Goal: Information Seeking & Learning: Learn about a topic

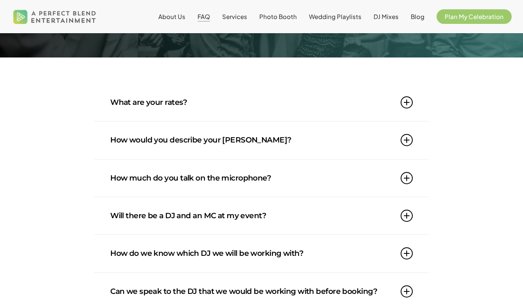
scroll to position [84, 0]
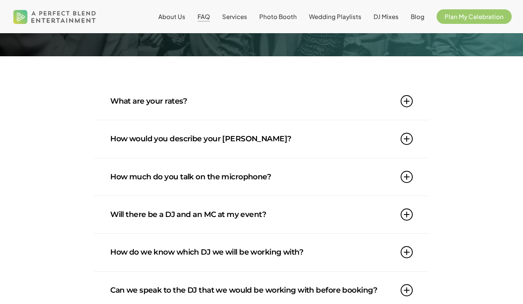
click at [214, 110] on link "What are your rates?" at bounding box center [261, 100] width 303 height 37
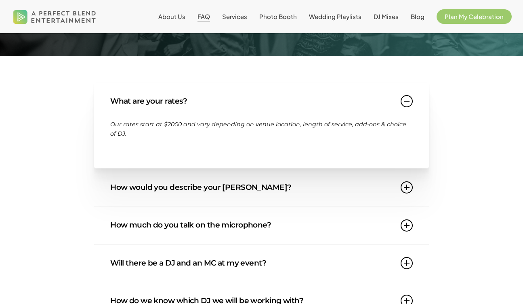
scroll to position [0, 0]
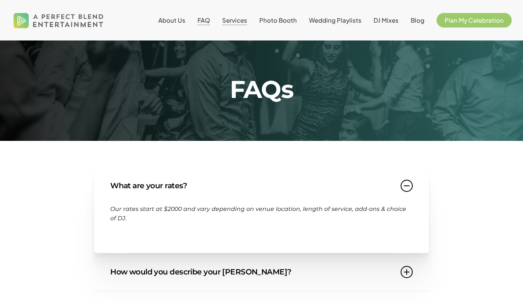
click at [245, 17] on span "Services" at bounding box center [234, 20] width 25 height 8
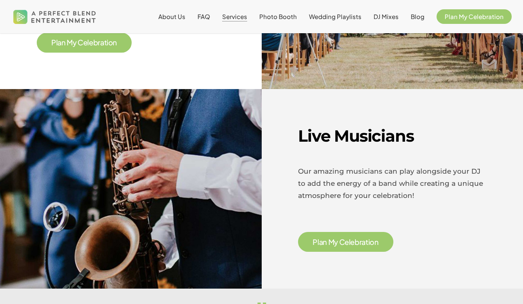
scroll to position [1236, 0]
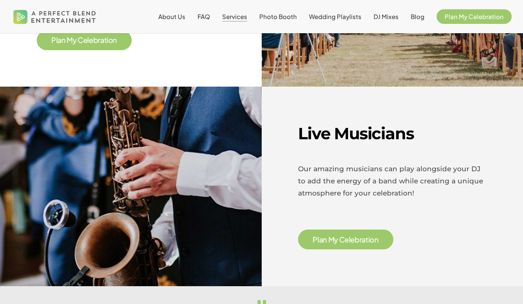
click at [356, 22] on li "Wedding Playlists" at bounding box center [335, 16] width 65 height 33
click at [347, 17] on span "Wedding Playlists" at bounding box center [335, 17] width 53 height 8
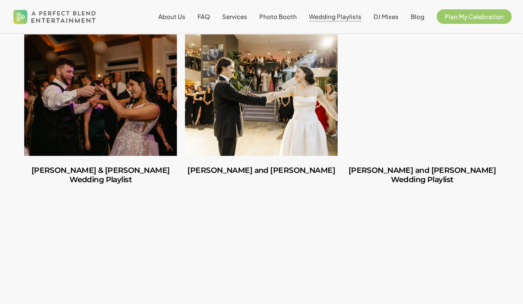
scroll to position [407, 0]
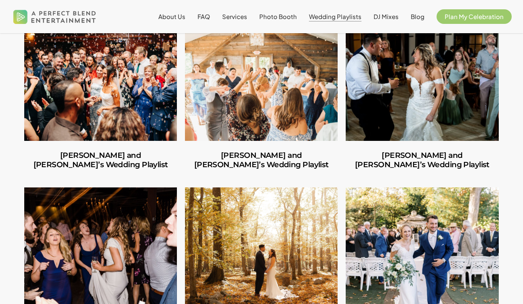
click at [420, 68] on link "Shannon and Joseph’s Wedding Playlist" at bounding box center [422, 79] width 153 height 121
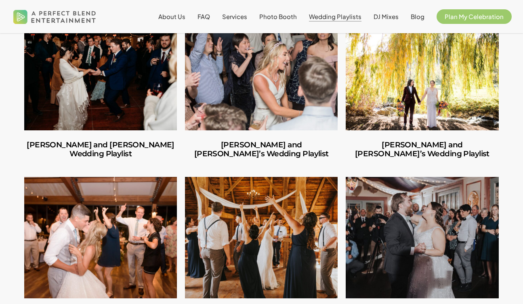
scroll to position [805, 0]
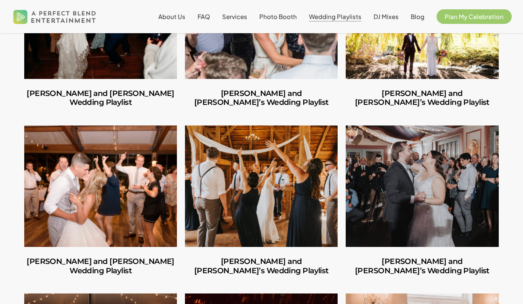
click at [247, 216] on link "Stephen and Samantha’s Wedding Playlist" at bounding box center [261, 185] width 153 height 121
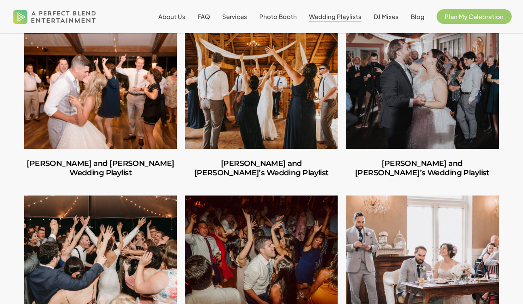
scroll to position [1040, 0]
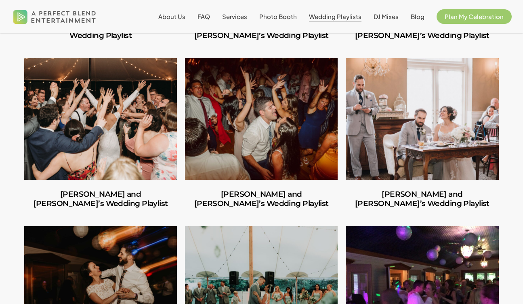
click at [280, 134] on link "Caitlin and Julio’s Wedding Playlist" at bounding box center [261, 118] width 153 height 121
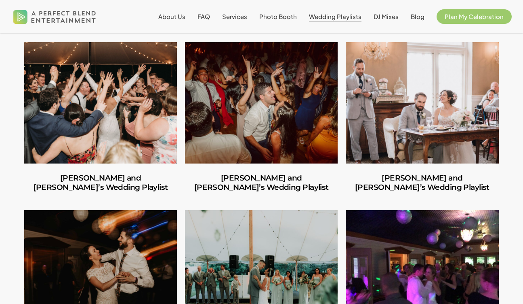
scroll to position [1171, 0]
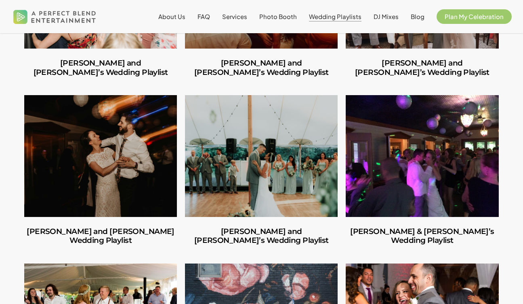
click at [255, 160] on link "Patrick and Jessica’s Wedding Playlist" at bounding box center [261, 155] width 153 height 121
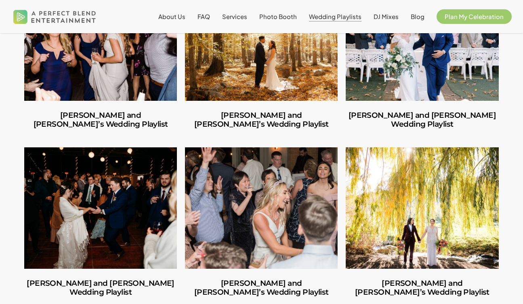
scroll to position [571, 0]
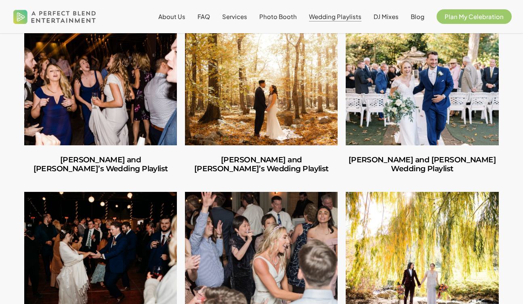
click at [243, 129] on link "Ruben and Lesley’s Wedding Playlist" at bounding box center [261, 83] width 153 height 121
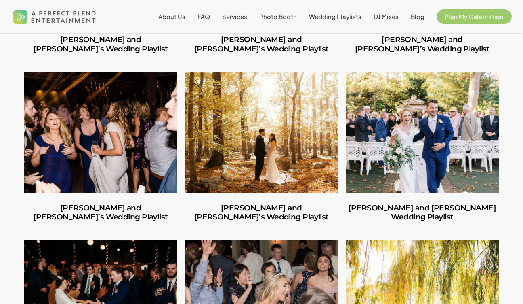
scroll to position [403, 0]
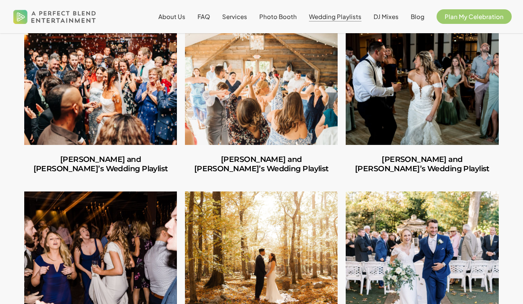
click at [149, 103] on link "Ilana and Andrew’s Wedding Playlist" at bounding box center [100, 83] width 153 height 121
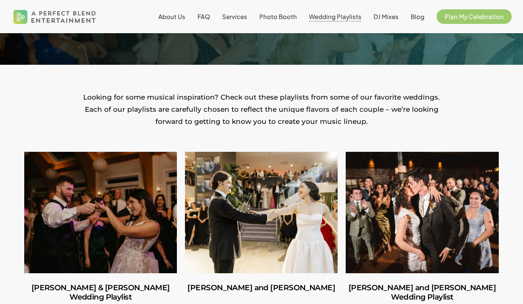
scroll to position [0, 0]
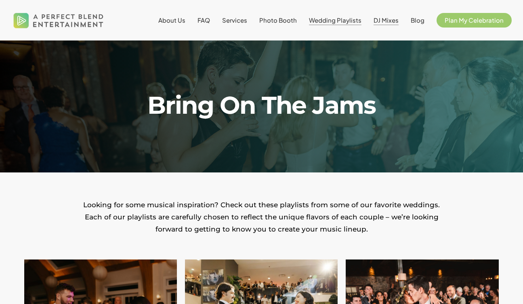
click at [388, 19] on span "DJ Mixes" at bounding box center [386, 20] width 25 height 8
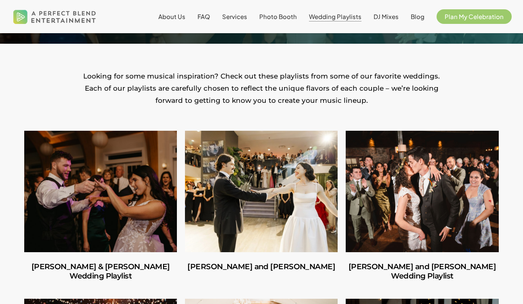
scroll to position [169, 0]
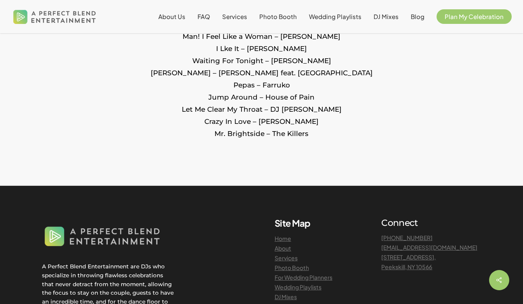
scroll to position [1239, 0]
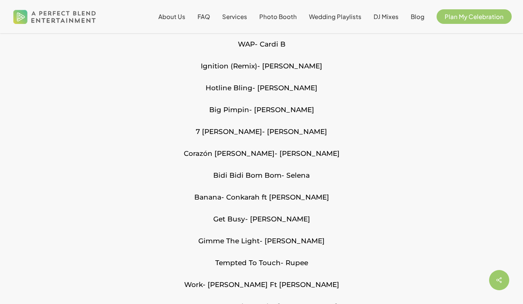
scroll to position [1649, 0]
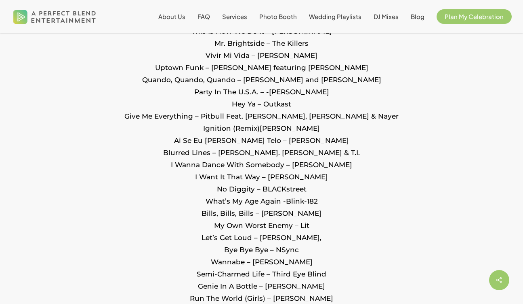
scroll to position [1308, 0]
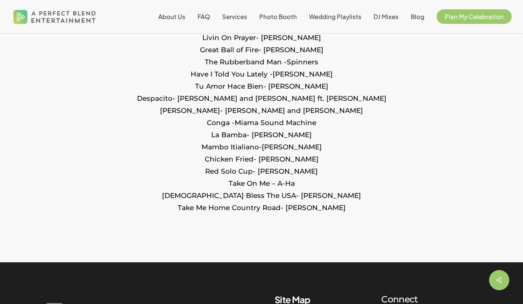
scroll to position [1296, 0]
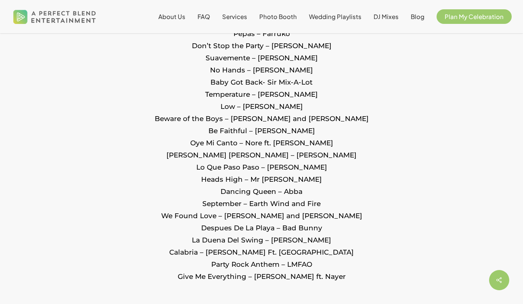
scroll to position [964, 0]
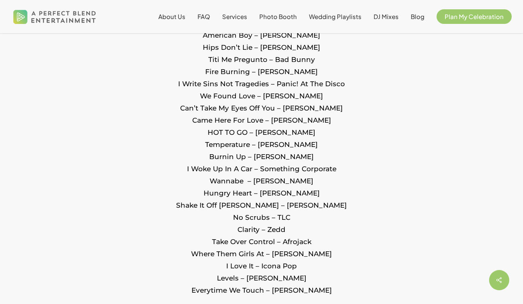
scroll to position [953, 0]
